Goal: Task Accomplishment & Management: Use online tool/utility

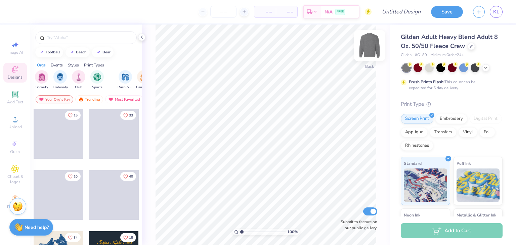
click at [370, 49] on img at bounding box center [369, 45] width 27 height 27
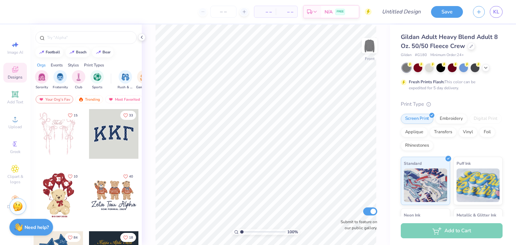
click at [370, 49] on img at bounding box center [369, 45] width 13 height 13
click at [488, 69] on div at bounding box center [485, 66] width 7 height 7
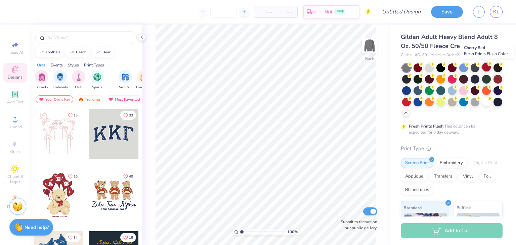
click at [485, 69] on div at bounding box center [486, 67] width 9 height 9
click at [429, 68] on div at bounding box center [429, 67] width 9 height 9
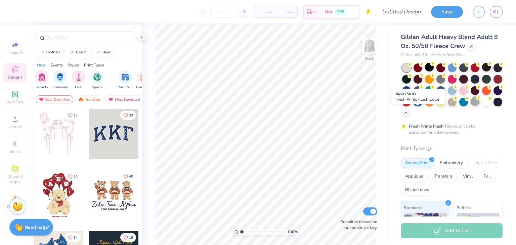
click at [470, 106] on div at bounding box center [474, 101] width 9 height 9
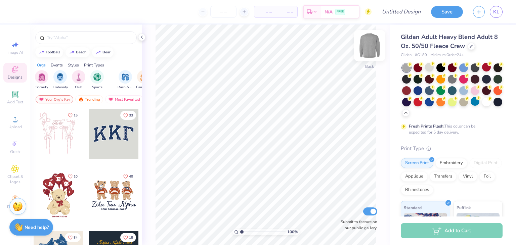
click at [372, 48] on img at bounding box center [369, 45] width 27 height 27
click at [372, 48] on img at bounding box center [369, 45] width 13 height 13
click at [456, 78] on div at bounding box center [451, 78] width 9 height 9
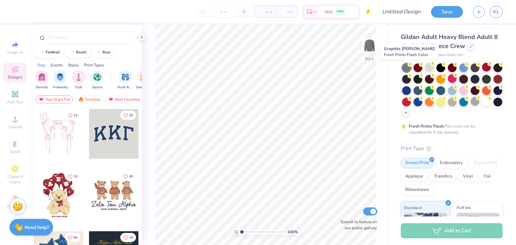
click at [408, 68] on div at bounding box center [406, 67] width 9 height 9
click at [470, 106] on div at bounding box center [474, 101] width 9 height 9
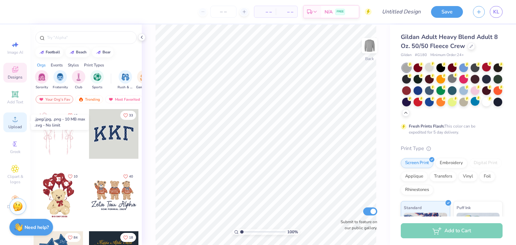
click at [16, 119] on icon at bounding box center [15, 119] width 8 height 8
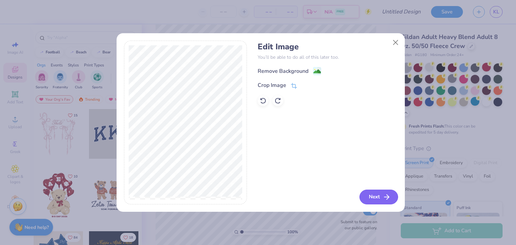
click at [376, 199] on button "Next" at bounding box center [378, 197] width 39 height 15
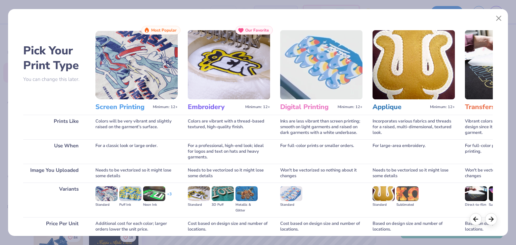
scroll to position [56, 0]
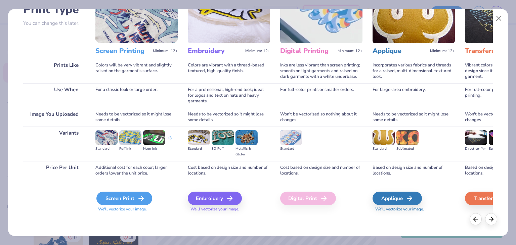
click at [106, 192] on div "Screen Print" at bounding box center [124, 198] width 56 height 13
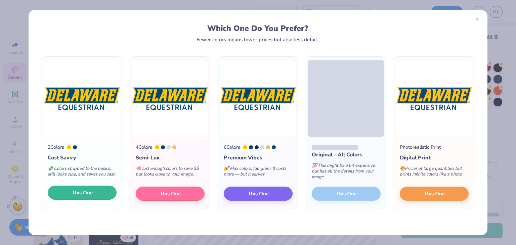
click at [102, 190] on button "This One" at bounding box center [82, 193] width 69 height 14
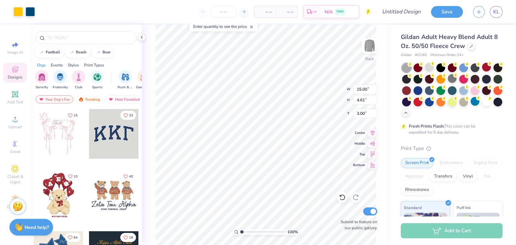
type input "3.00"
type input "14.14"
type input "4.34"
type input "3.58"
click at [369, 50] on img at bounding box center [369, 45] width 27 height 27
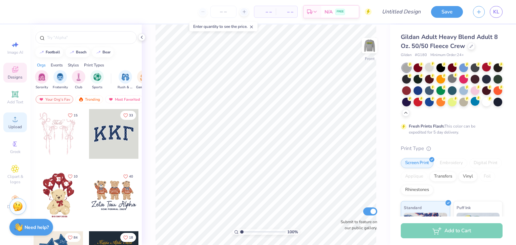
click at [11, 118] on div "Upload" at bounding box center [14, 122] width 23 height 20
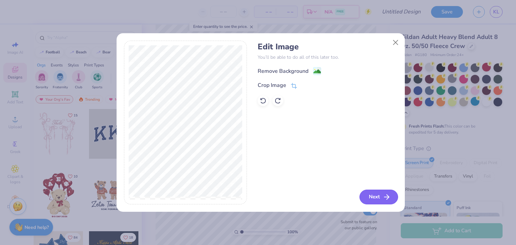
click at [384, 196] on icon "button" at bounding box center [386, 197] width 8 height 8
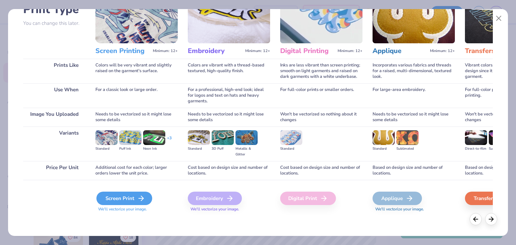
click at [123, 195] on div "Screen Print" at bounding box center [124, 198] width 56 height 13
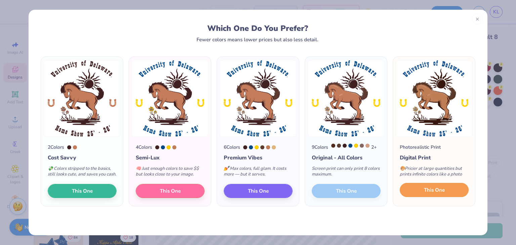
click at [420, 191] on button "This One" at bounding box center [433, 190] width 69 height 14
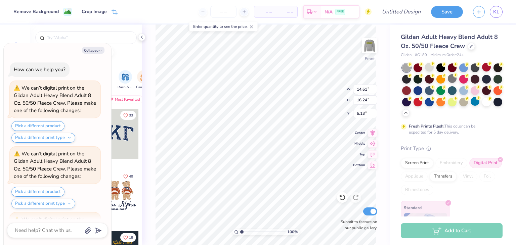
scroll to position [59, 0]
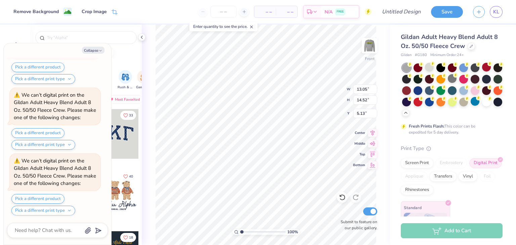
type textarea "x"
type input "13.05"
type input "14.52"
type textarea "x"
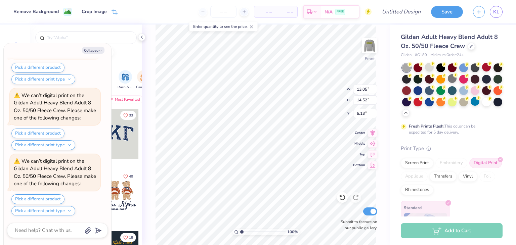
type input "3.00"
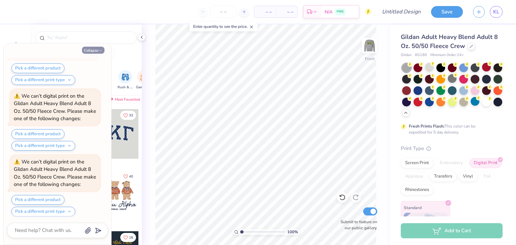
click at [98, 51] on icon "button" at bounding box center [100, 51] width 4 height 4
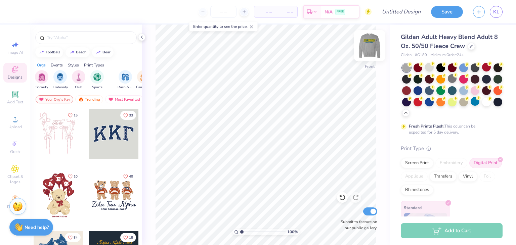
click at [369, 46] on img at bounding box center [369, 45] width 27 height 27
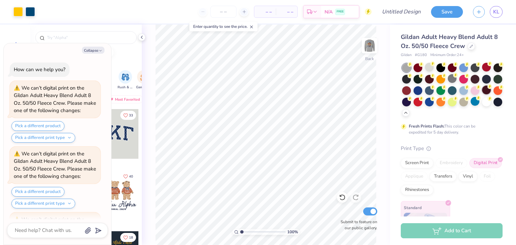
scroll to position [386, 0]
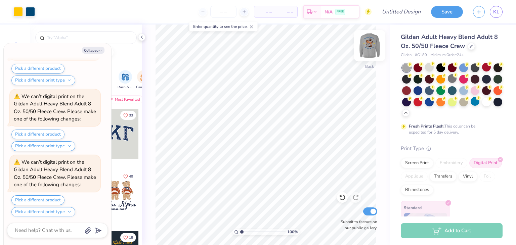
click at [365, 43] on img at bounding box center [369, 45] width 27 height 27
click at [97, 50] on button "Collapse" at bounding box center [93, 50] width 22 height 7
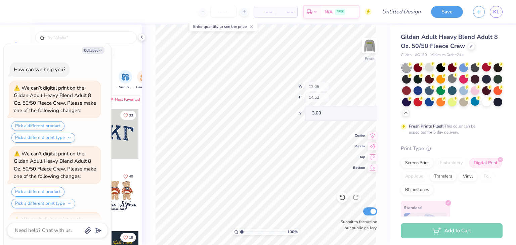
scroll to position [648, 0]
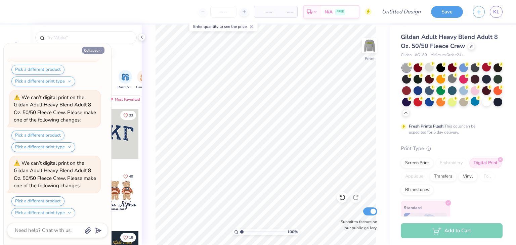
click at [93, 50] on button "Collapse" at bounding box center [93, 50] width 22 height 7
type textarea "x"
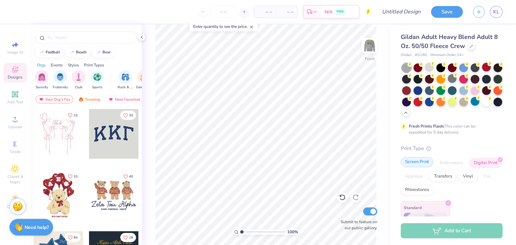
click at [406, 165] on div "Screen Print" at bounding box center [416, 162] width 33 height 10
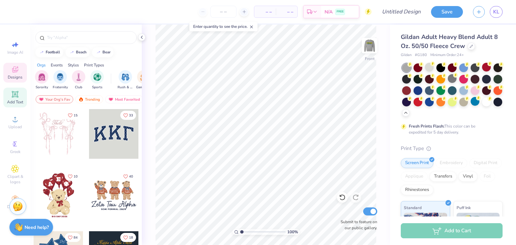
click at [10, 97] on div "Add Text" at bounding box center [14, 98] width 23 height 20
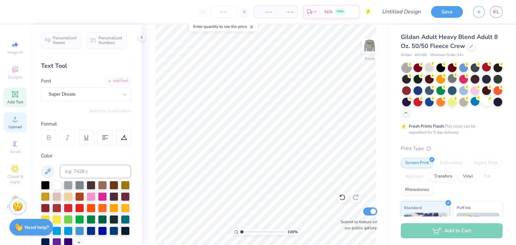
click at [18, 120] on icon at bounding box center [15, 119] width 8 height 8
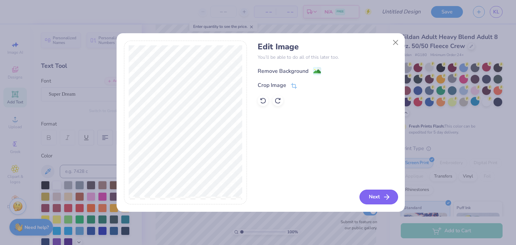
click at [365, 201] on button "Next" at bounding box center [378, 197] width 39 height 15
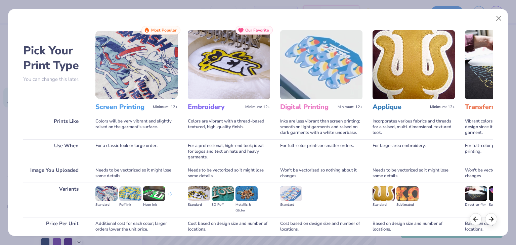
scroll to position [56, 0]
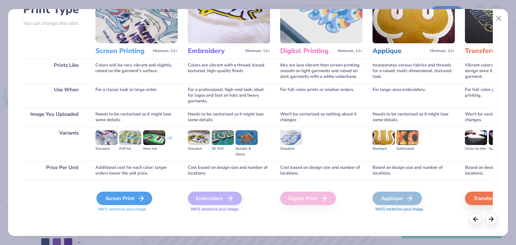
click at [137, 199] on icon at bounding box center [141, 198] width 8 height 8
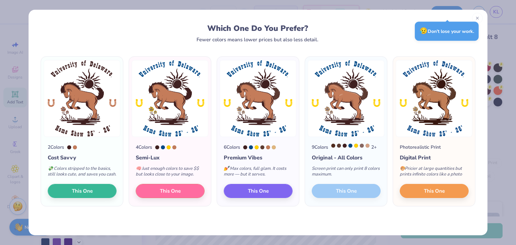
click at [478, 16] on icon at bounding box center [477, 18] width 5 height 5
